Goal: Task Accomplishment & Management: Use online tool/utility

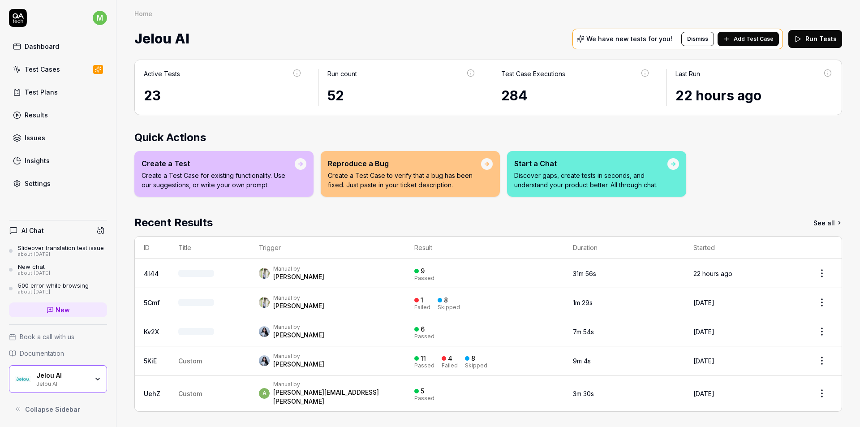
click at [51, 182] on link "Settings" at bounding box center [58, 183] width 98 height 17
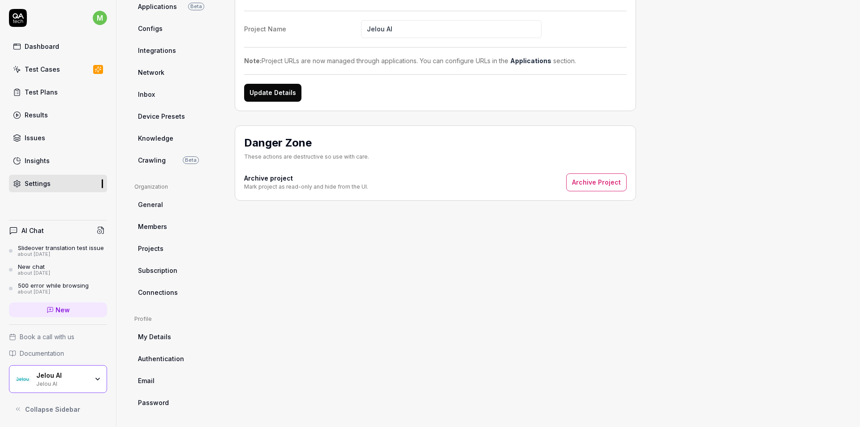
scroll to position [104, 0]
click at [166, 265] on span "Subscription" at bounding box center [157, 268] width 39 height 9
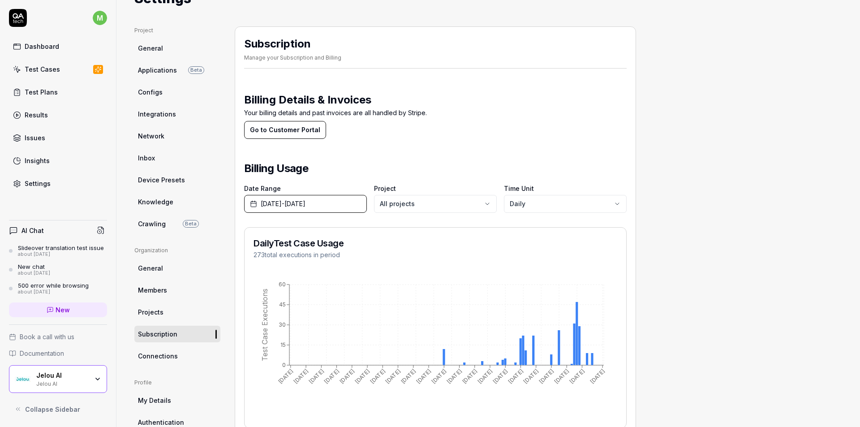
scroll to position [104, 0]
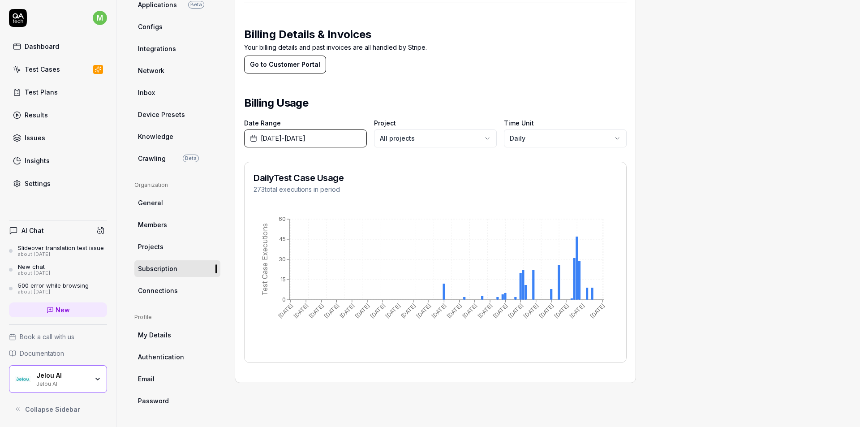
click at [305, 138] on span "[DATE] - [DATE]" at bounding box center [283, 137] width 45 height 9
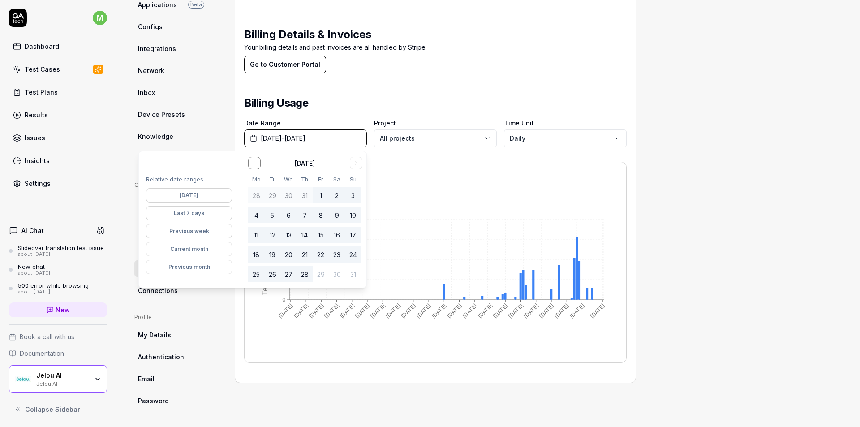
click at [323, 193] on button "1" at bounding box center [321, 195] width 16 height 16
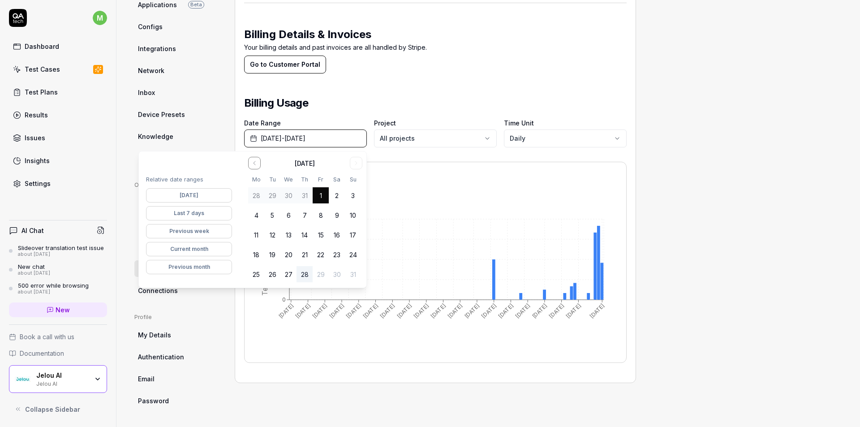
click at [305, 274] on button "28" at bounding box center [305, 274] width 16 height 16
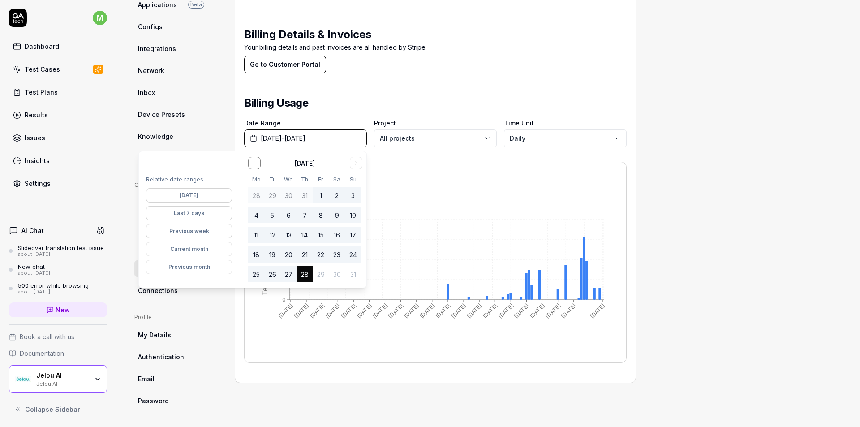
click at [701, 186] on div "Project General Applications Beta Configs Integrations Network Inbox Device Pre…" at bounding box center [488, 185] width 708 height 448
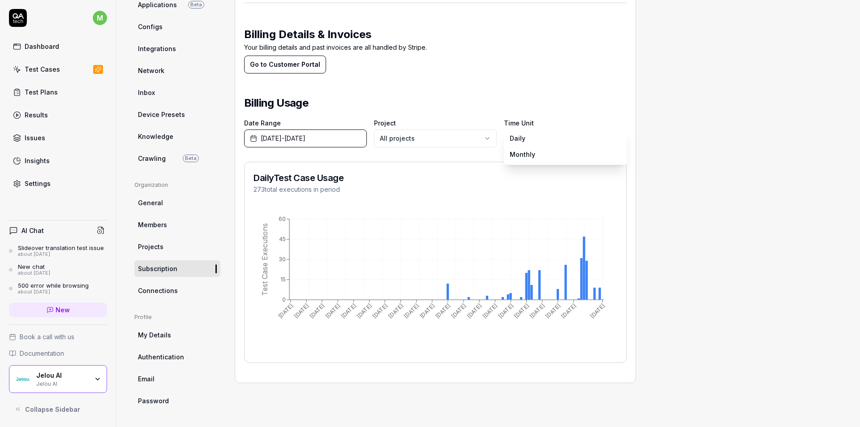
click at [512, 142] on body "m Dashboard Test Cases Test Plans Results Issues Insights Settings AI Chat Slid…" at bounding box center [430, 247] width 860 height 494
click at [576, 108] on html "m Dashboard Test Cases Test Plans Results Issues Insights Settings AI Chat Slid…" at bounding box center [430, 247] width 860 height 494
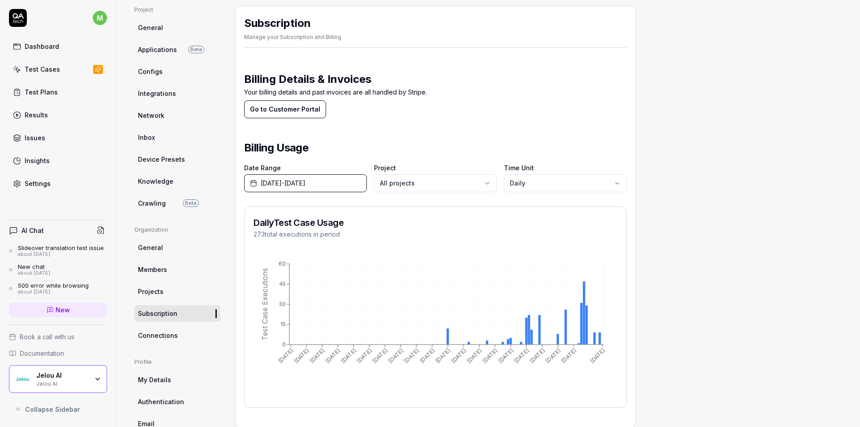
click at [162, 202] on span "Crawling" at bounding box center [152, 202] width 28 height 9
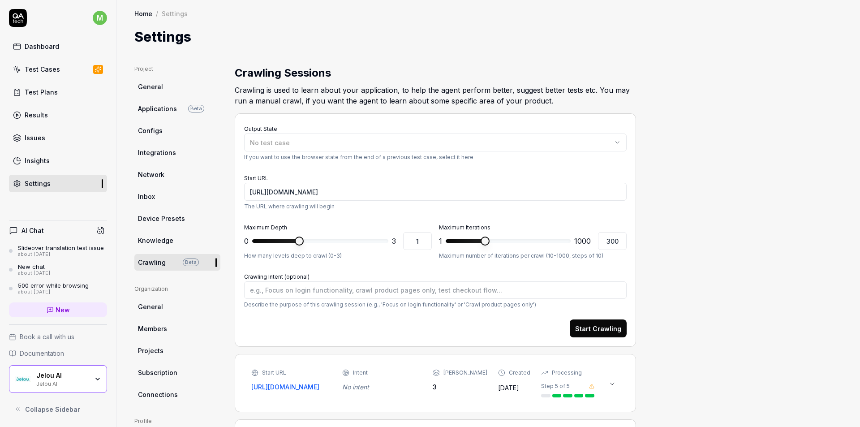
type textarea "*"
type input "2"
type textarea "*"
type input "1"
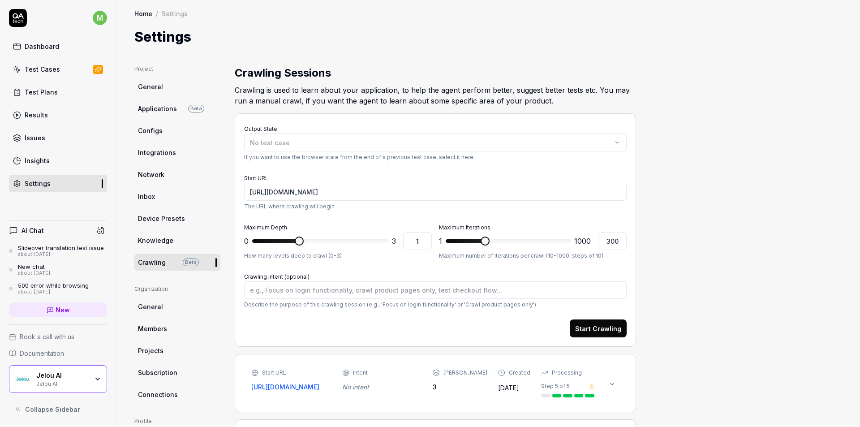
click at [303, 237] on span at bounding box center [299, 241] width 9 height 9
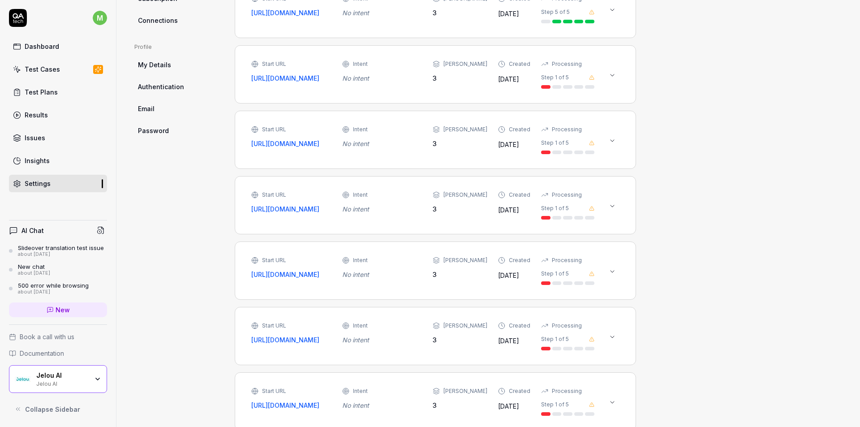
scroll to position [403, 0]
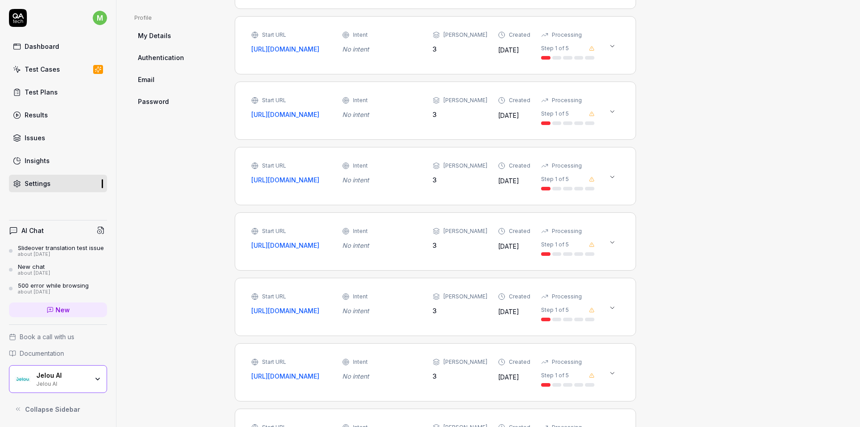
click at [613, 181] on icon at bounding box center [612, 176] width 7 height 7
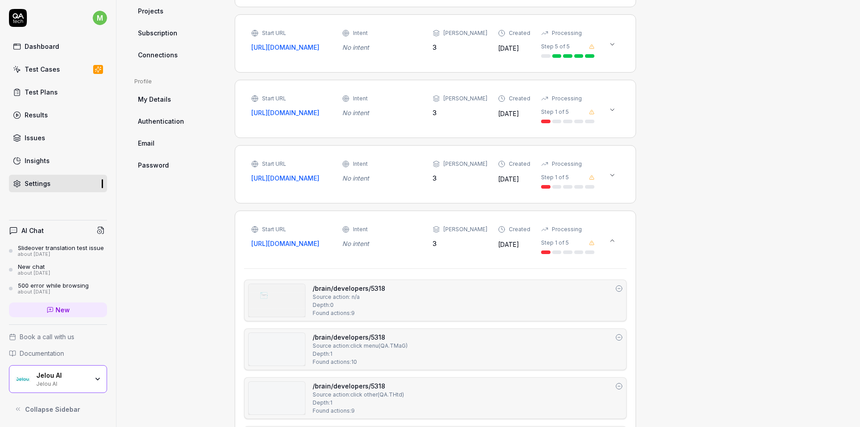
scroll to position [314, 0]
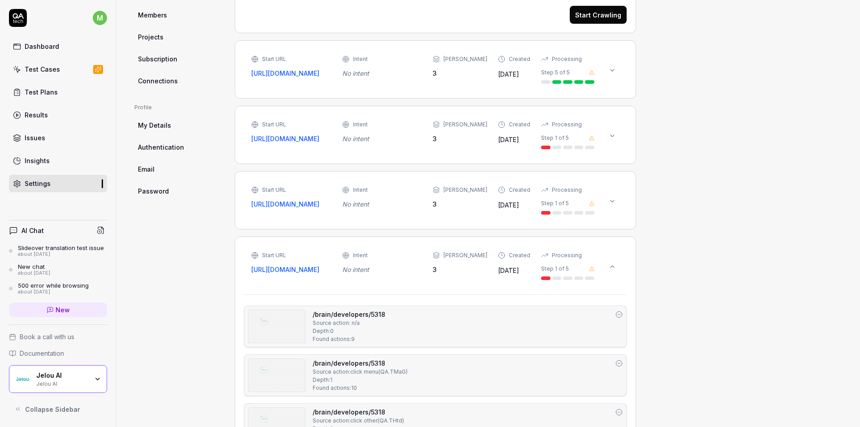
click at [422, 259] on div "Intent" at bounding box center [382, 255] width 80 height 8
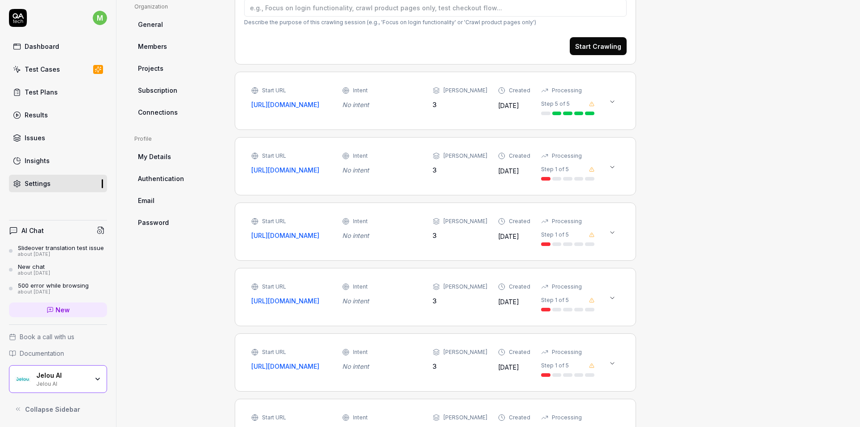
scroll to position [269, 0]
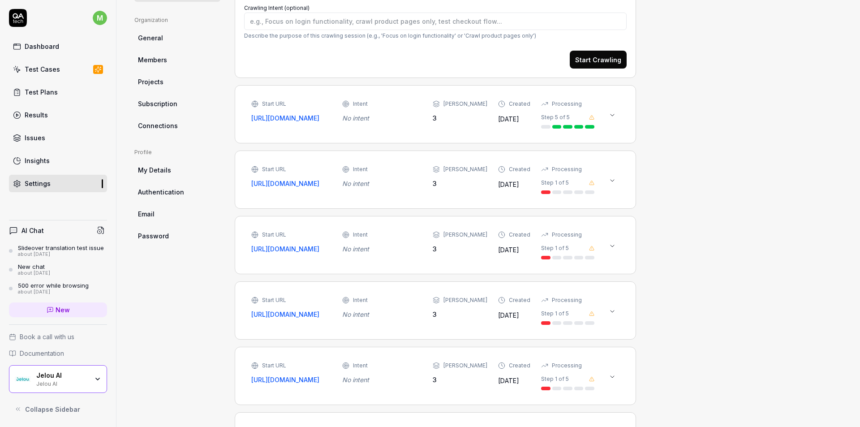
click at [614, 117] on icon at bounding box center [612, 115] width 7 height 7
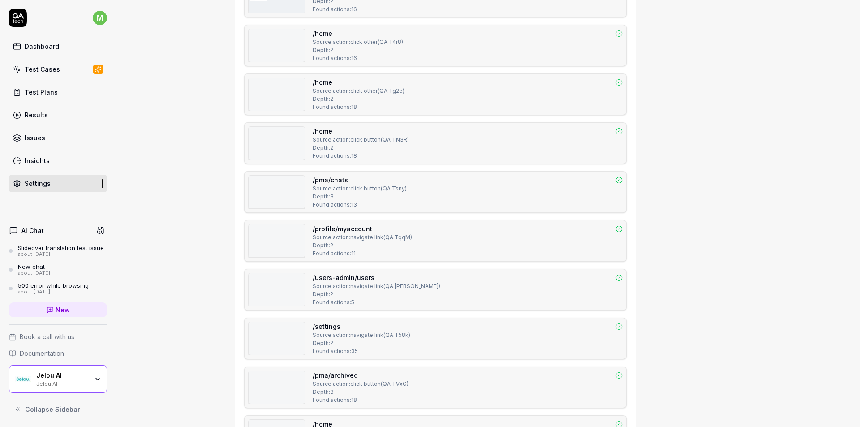
scroll to position [1165, 0]
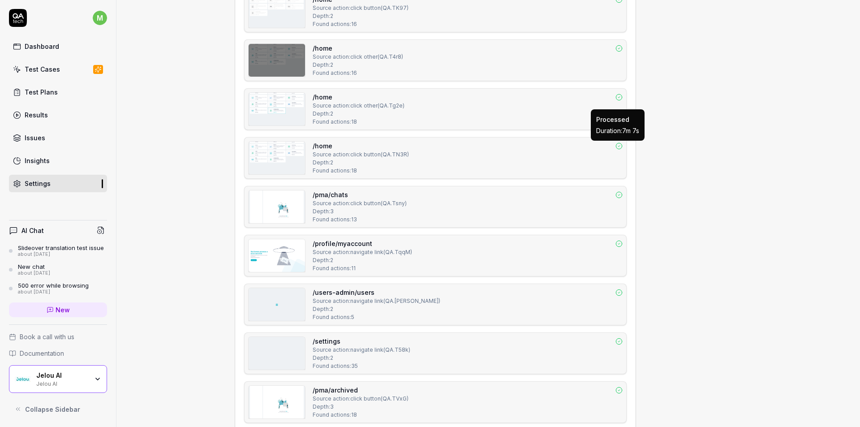
click at [621, 145] on icon at bounding box center [618, 145] width 7 height 7
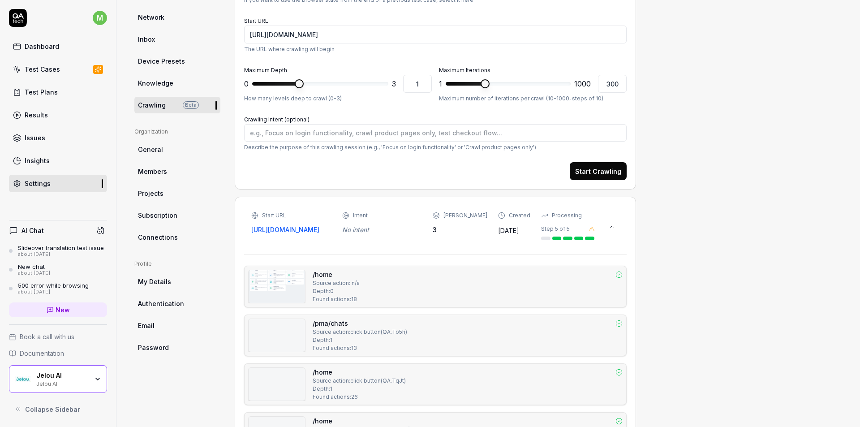
scroll to position [134, 0]
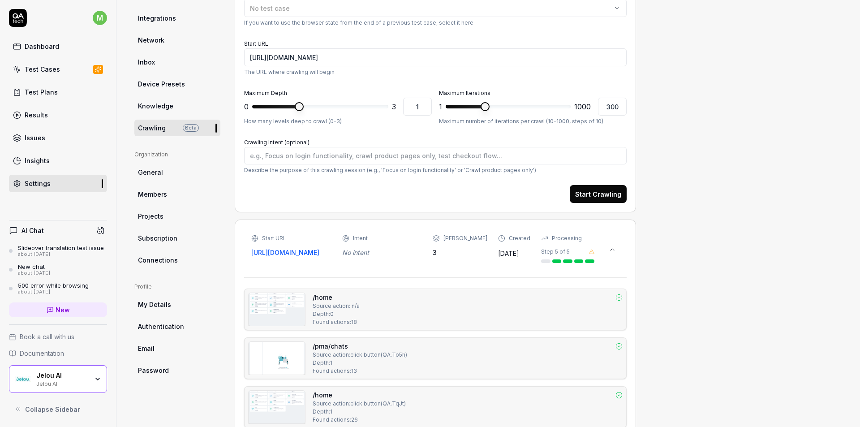
click at [615, 252] on icon at bounding box center [612, 249] width 7 height 7
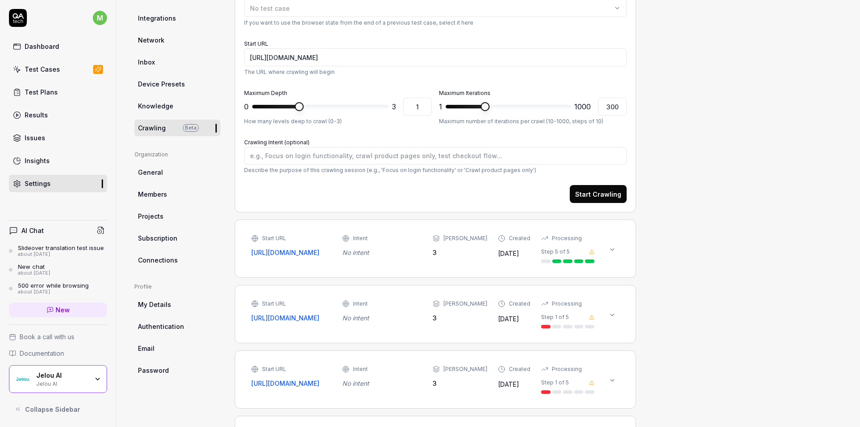
click at [271, 237] on div "Start URL" at bounding box center [274, 238] width 24 height 8
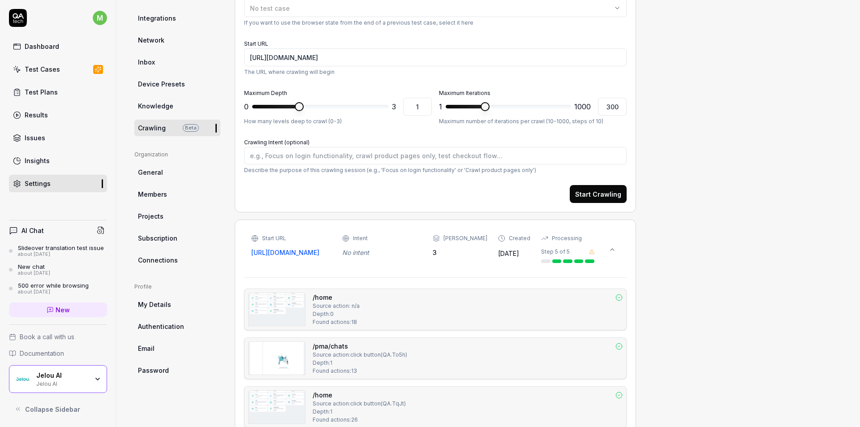
click at [268, 232] on div "Start URL [URL][DOMAIN_NAME] Intent No intent Max Depth 3 Created [DATE] Proces…" at bounding box center [435, 248] width 383 height 39
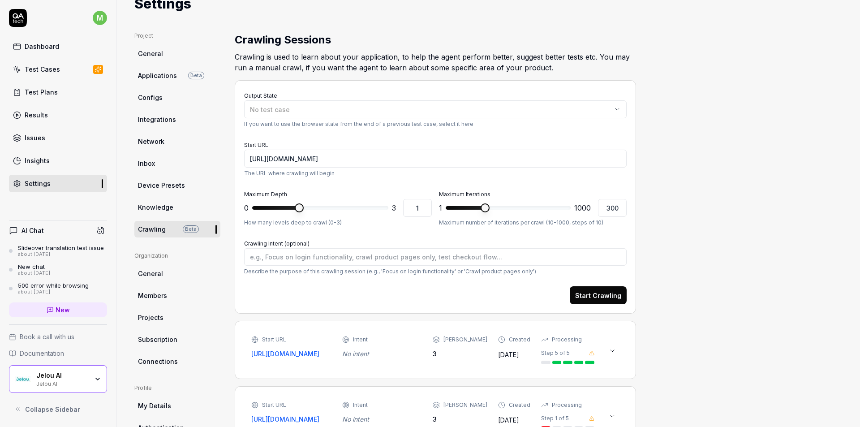
scroll to position [0, 0]
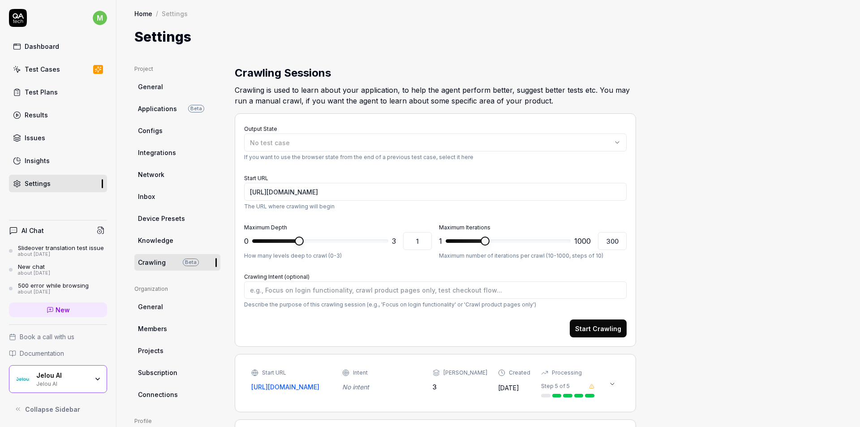
click at [471, 85] on h2 "Crawling is used to learn about your application, to help the agent perform bet…" at bounding box center [435, 93] width 401 height 25
type textarea "*"
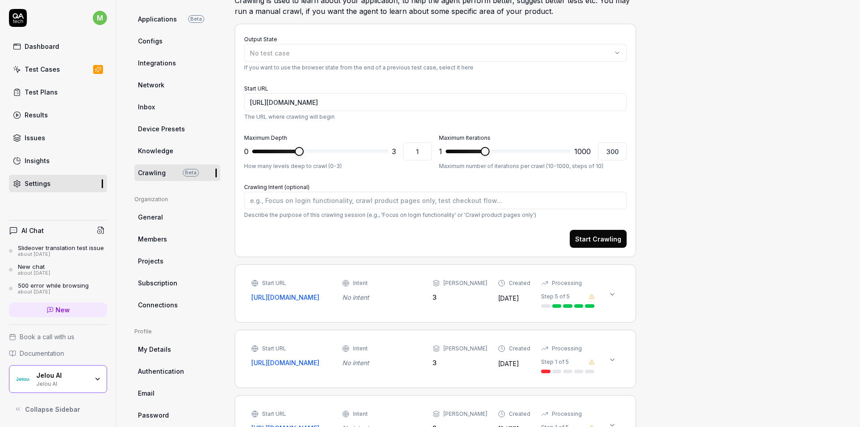
click at [185, 219] on link "General" at bounding box center [177, 217] width 86 height 17
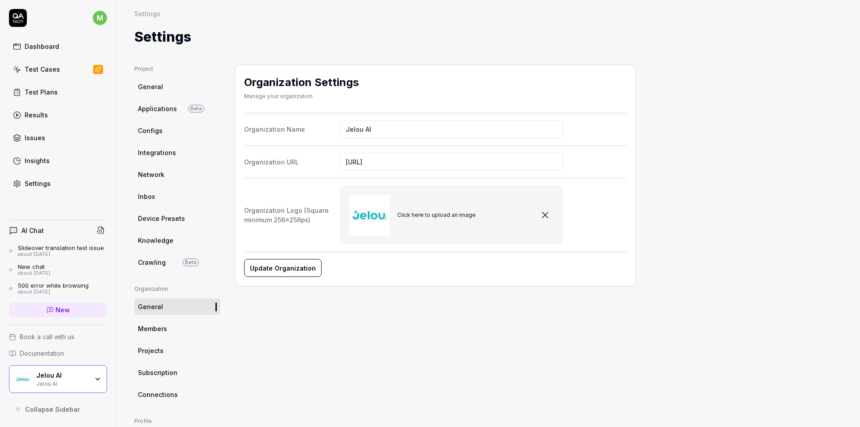
click at [161, 352] on span "Projects" at bounding box center [151, 350] width 26 height 9
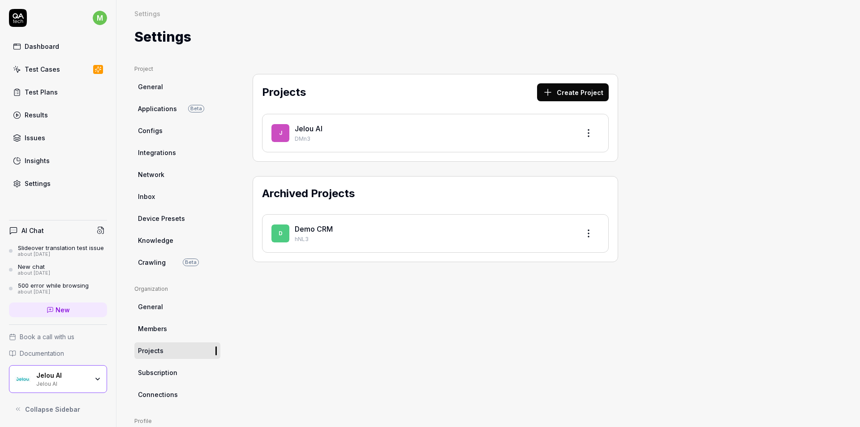
click at [45, 69] on div "Test Cases" at bounding box center [42, 69] width 35 height 9
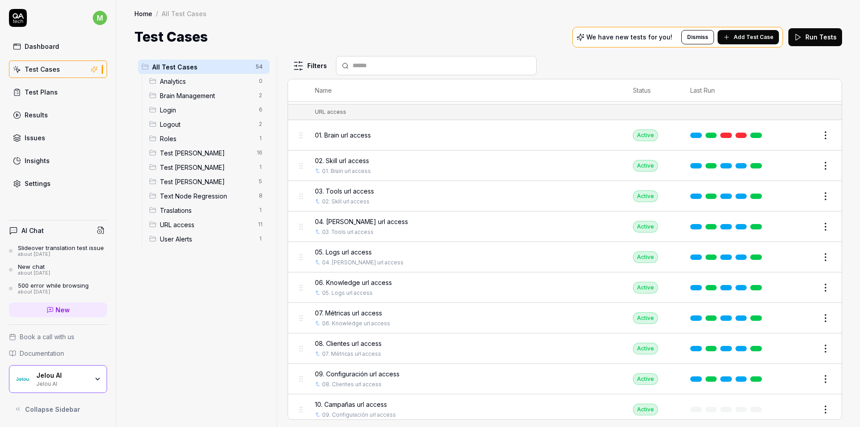
scroll to position [1499, 0]
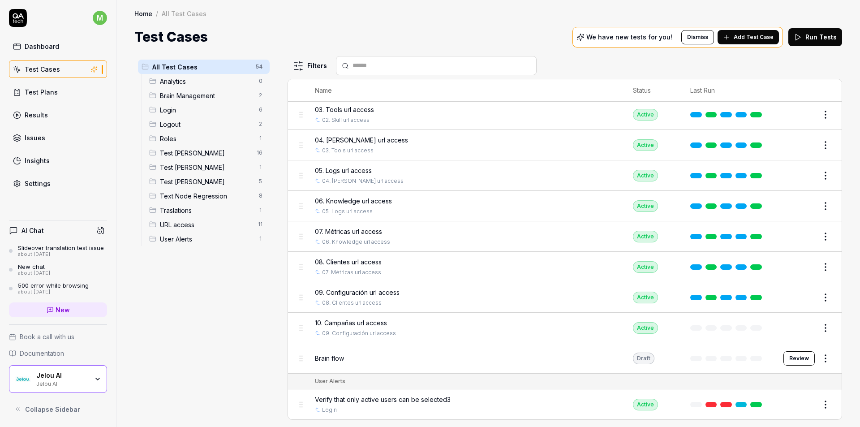
click at [48, 92] on div "Test Plans" at bounding box center [41, 91] width 33 height 9
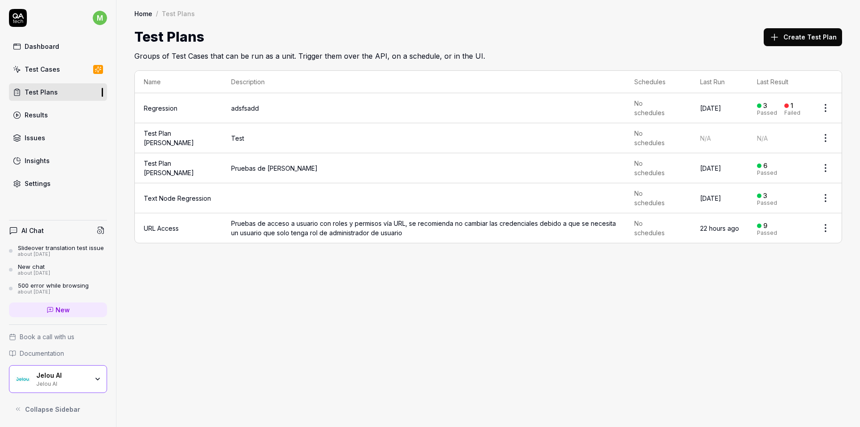
click at [245, 232] on span "Pruebas de acceso a usuario con roles y permisos vía URL, se recomienda no camb…" at bounding box center [423, 228] width 385 height 19
click at [176, 229] on link "URL Access" at bounding box center [161, 228] width 35 height 8
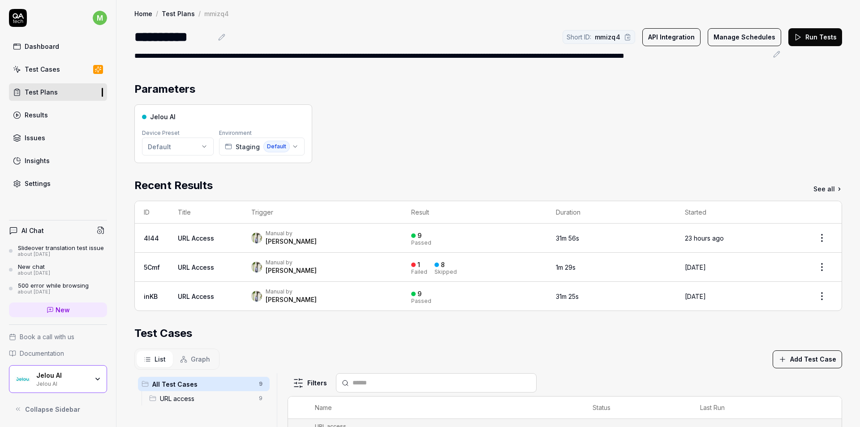
click at [802, 40] on button "Run Tests" at bounding box center [815, 37] width 54 height 18
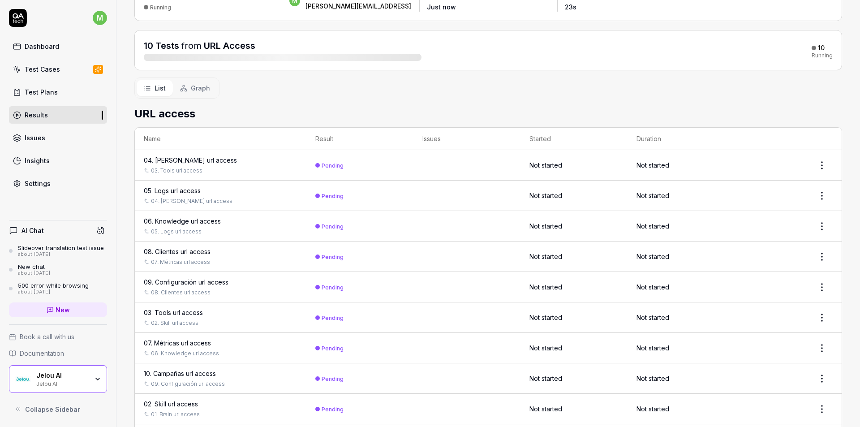
scroll to position [120, 0]
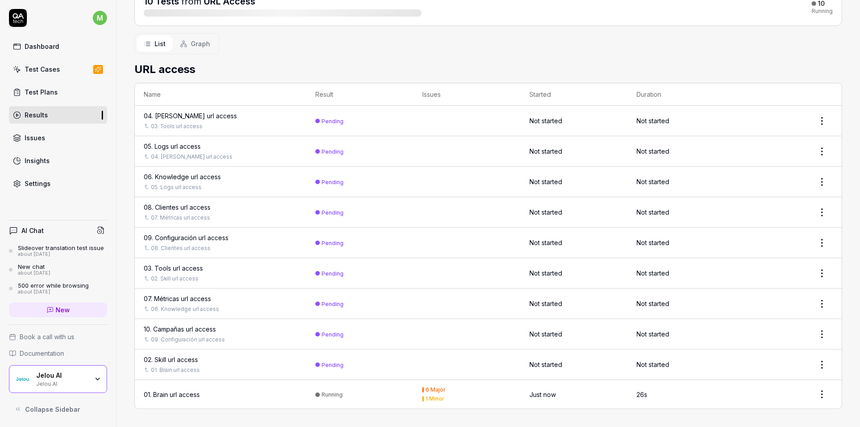
click at [167, 393] on div "01. Brain url access" at bounding box center [172, 394] width 56 height 9
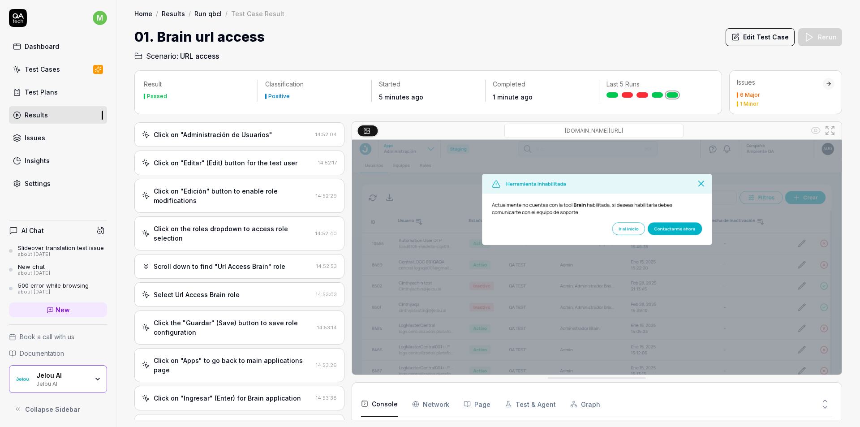
scroll to position [40, 0]
